Goal: Transaction & Acquisition: Obtain resource

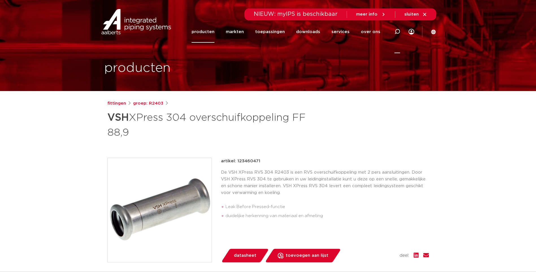
click at [397, 31] on icon at bounding box center [397, 32] width 6 height 6
paste input "VSH XPress RVS 304"
type input "VSH XPress RVS 304"
click button "Zoeken" at bounding box center [0, 0] width 0 height 0
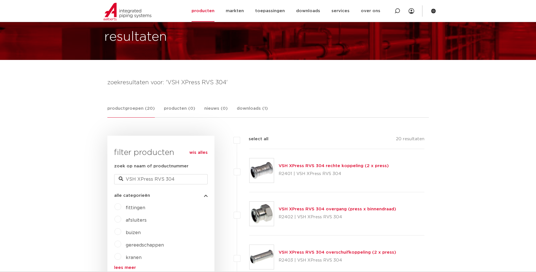
scroll to position [28, 0]
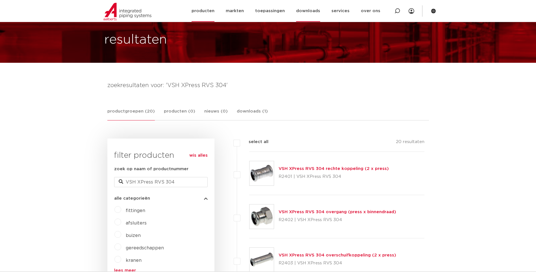
click at [309, 10] on link "downloads" at bounding box center [308, 11] width 24 height 22
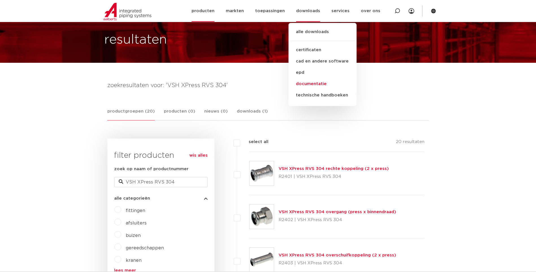
click at [316, 85] on link "documentatie" at bounding box center [322, 83] width 68 height 11
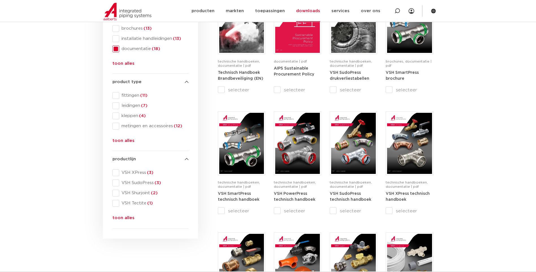
scroll to position [170, 0]
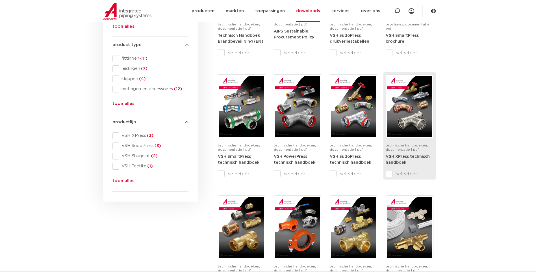
click at [410, 115] on img at bounding box center [409, 106] width 45 height 61
